Goal: Task Accomplishment & Management: Manage account settings

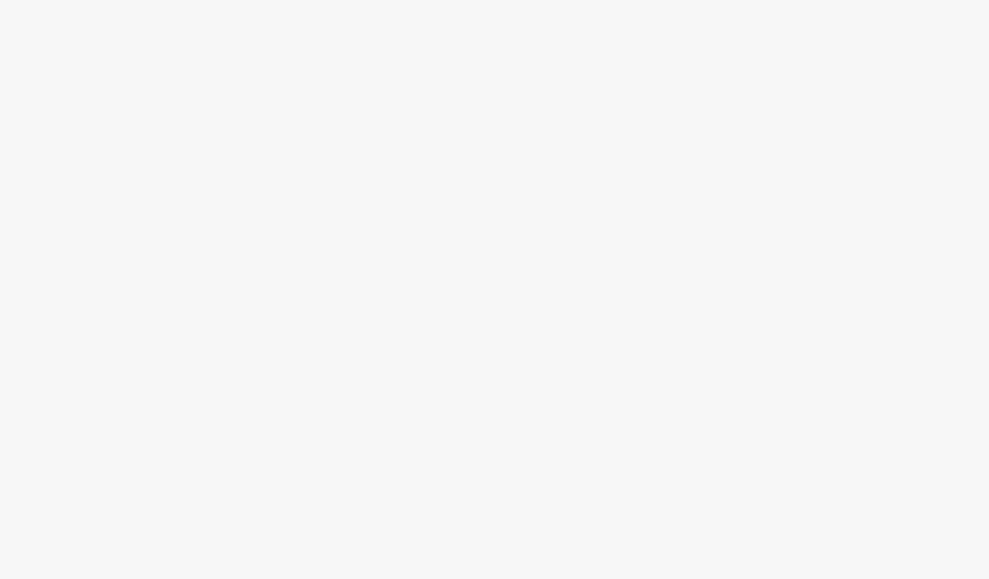
click at [341, 185] on div at bounding box center [494, 311] width 989 height 535
click at [108, 41] on body at bounding box center [494, 289] width 989 height 579
